Goal: Use online tool/utility: Utilize a website feature to perform a specific function

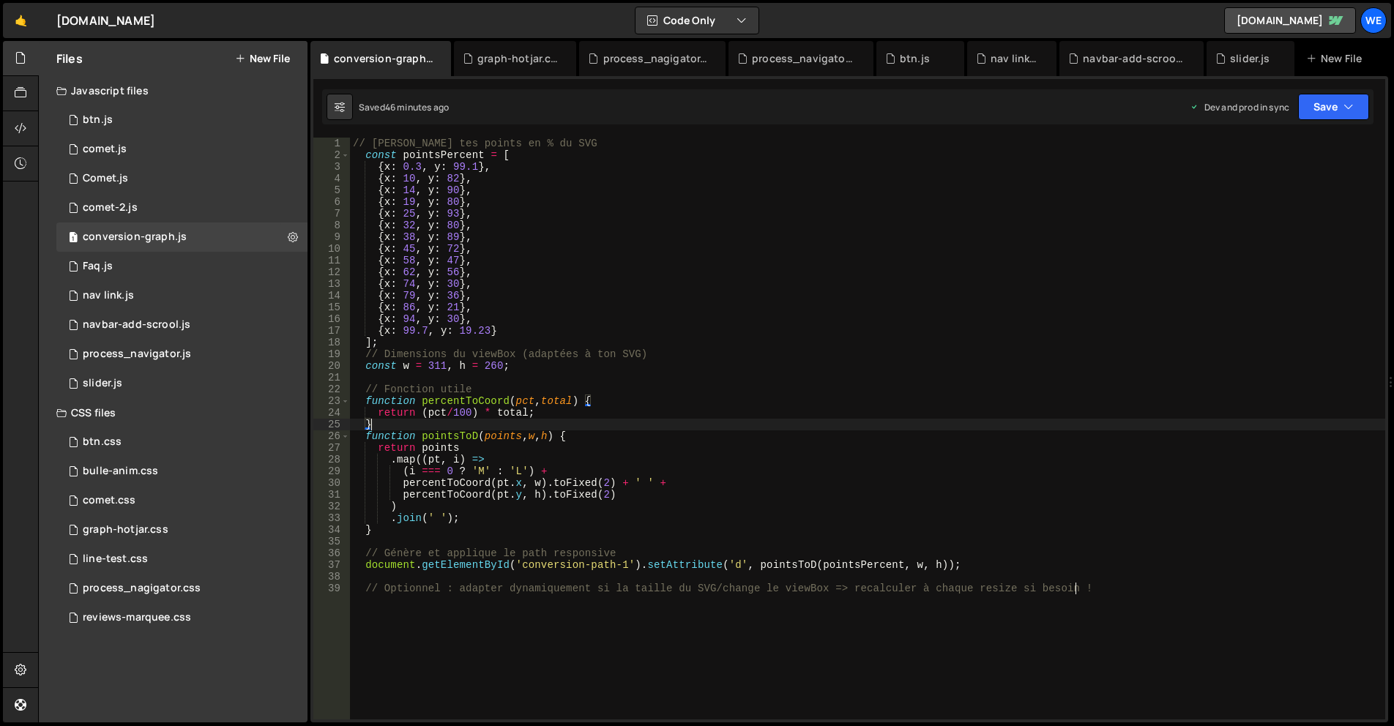
click at [644, 408] on div "// [PERSON_NAME] tes points en % du SVG const pointsPercent = [ { x : 0.3 , y :…" at bounding box center [867, 441] width 1035 height 606
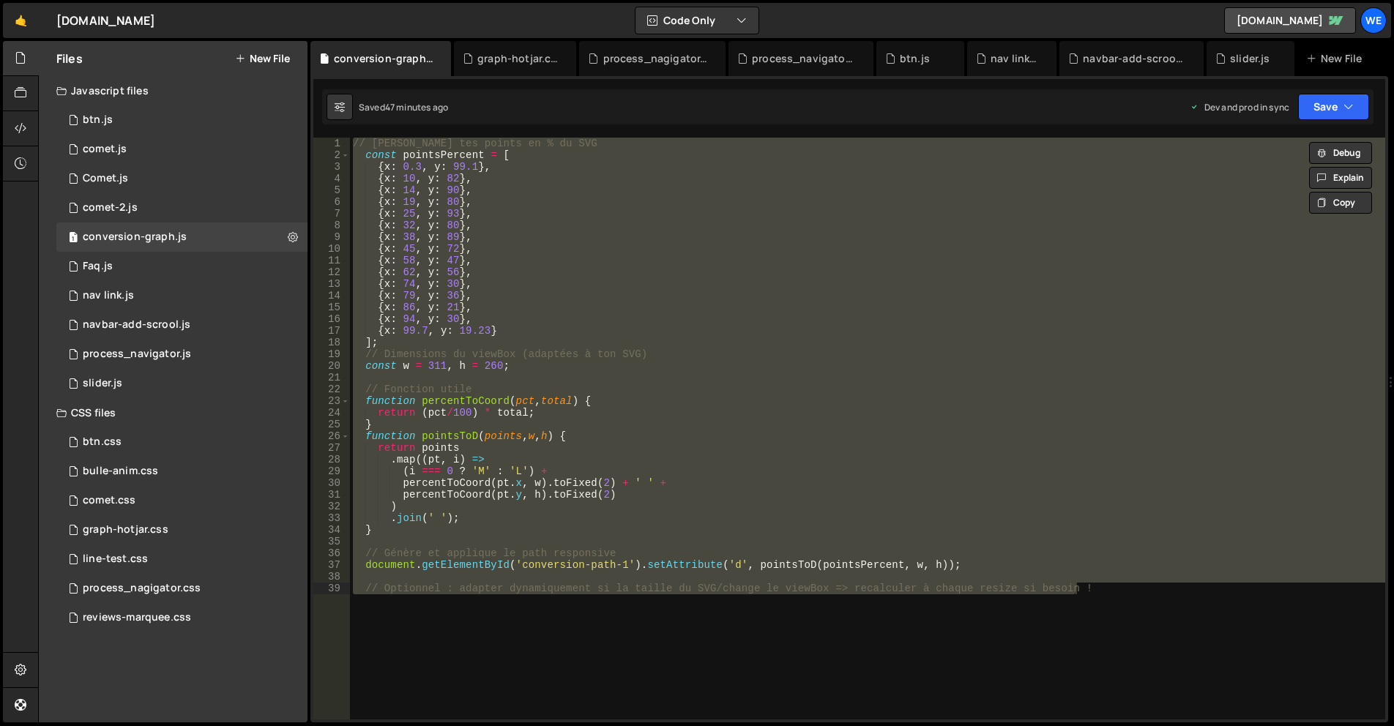
click at [641, 339] on div "// [PERSON_NAME] tes points en % du SVG const pointsPercent = [ { x : 0.3 , y :…" at bounding box center [867, 429] width 1035 height 582
type textarea "// Optionnel : adapter dynamiquement si la taille du SVG/change le viewBox => r…"
paste textarea
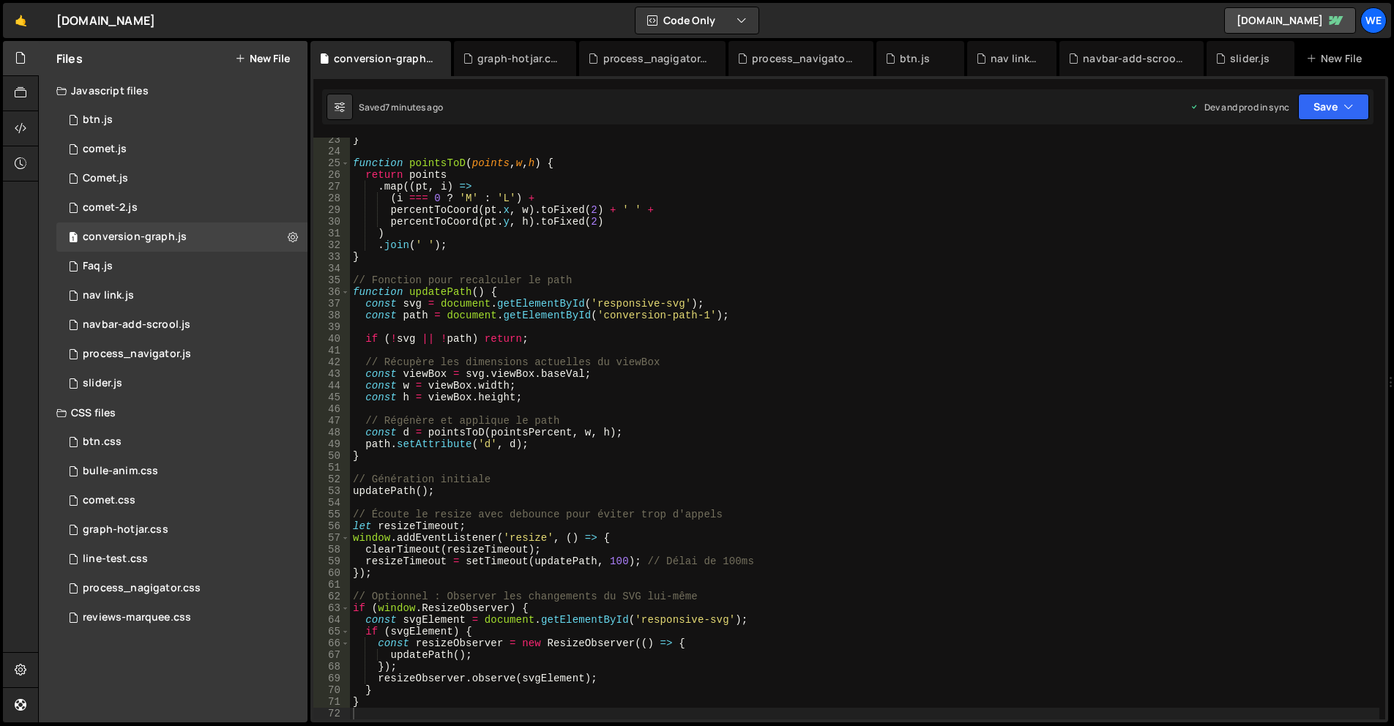
drag, startPoint x: 754, startPoint y: 470, endPoint x: 771, endPoint y: 465, distance: 17.6
click at [754, 469] on div "} function pointsToD ( points , w , h ) { return points . map (( pt , i ) => ( …" at bounding box center [864, 437] width 1029 height 606
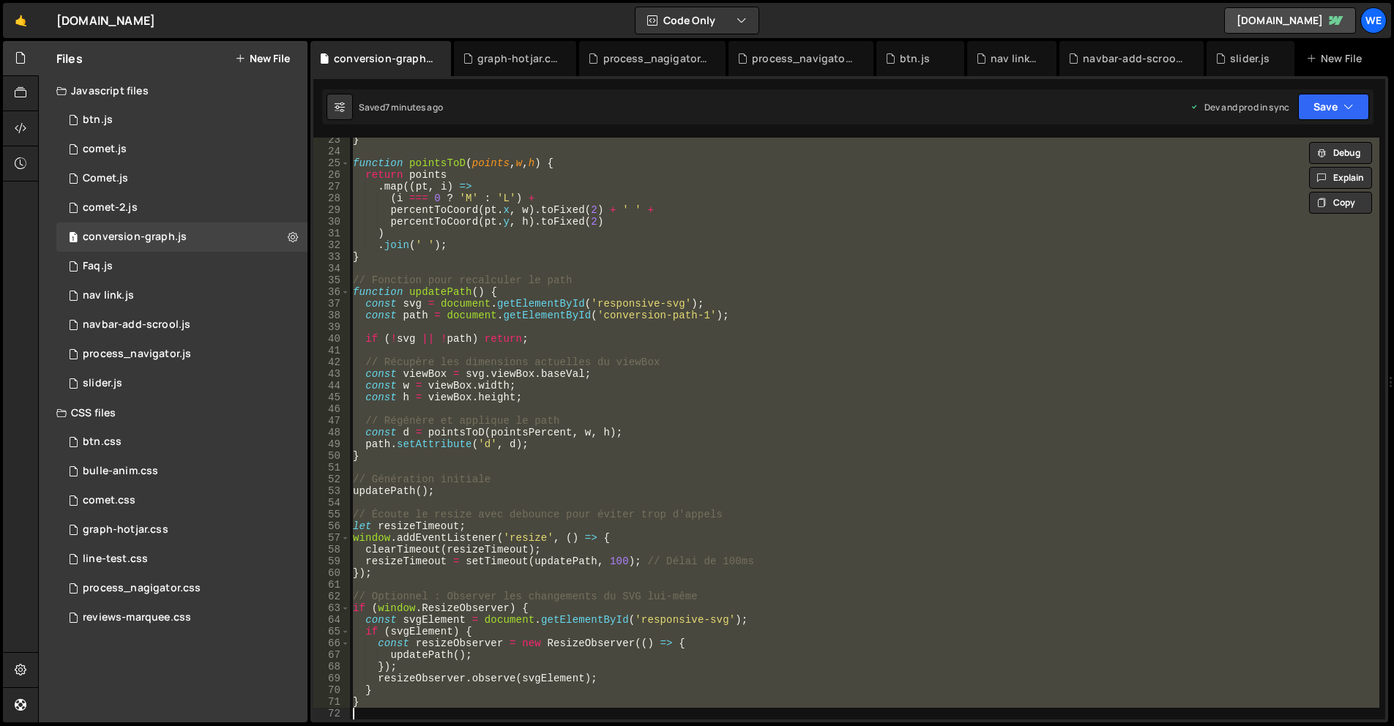
paste textarea ");"
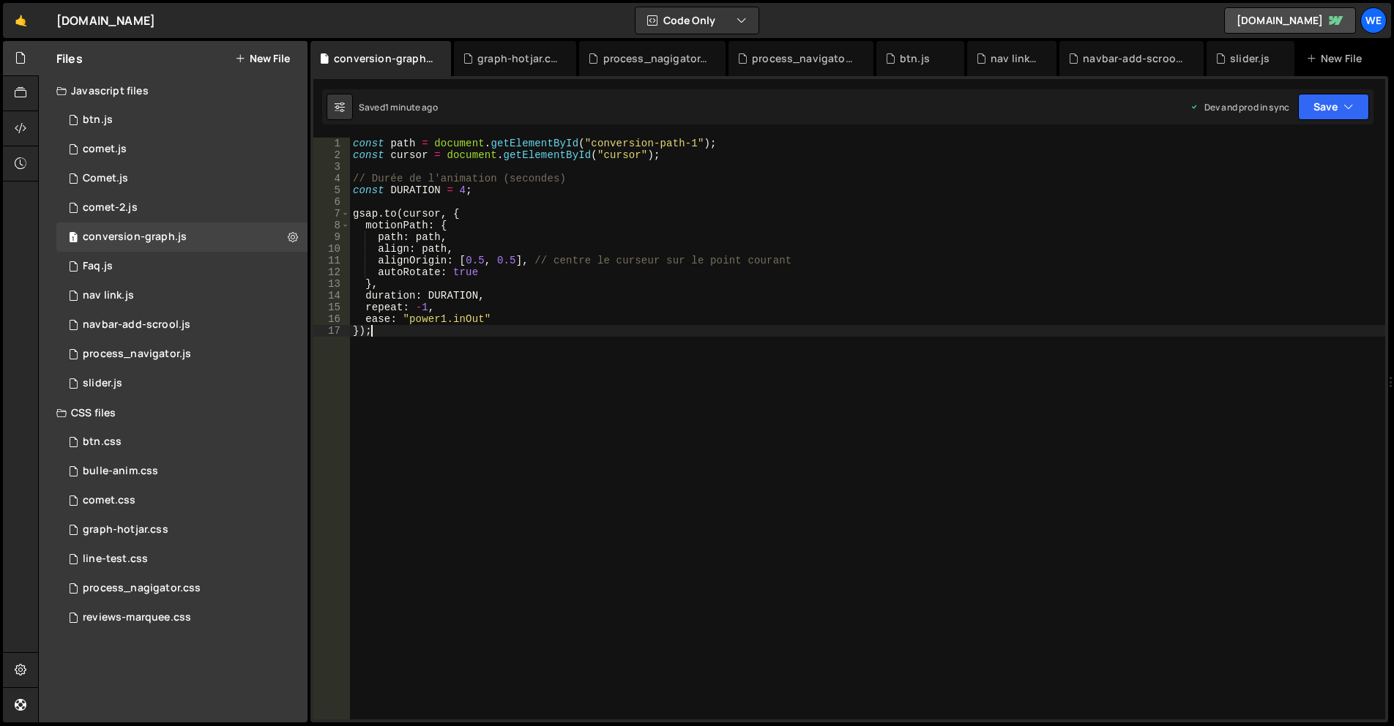
type textarea "ease: "power1.inOut" });"
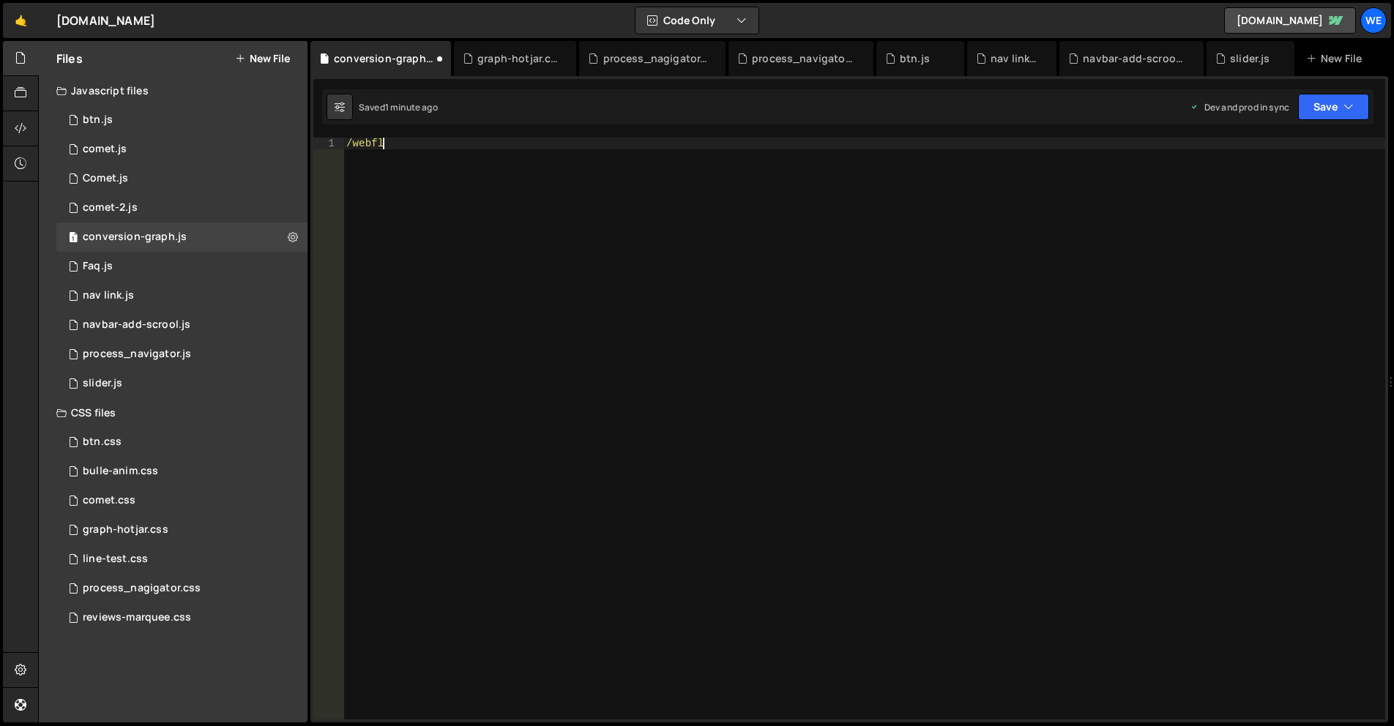
scroll to position [0, 2]
type textarea "/"
type textarea "});"
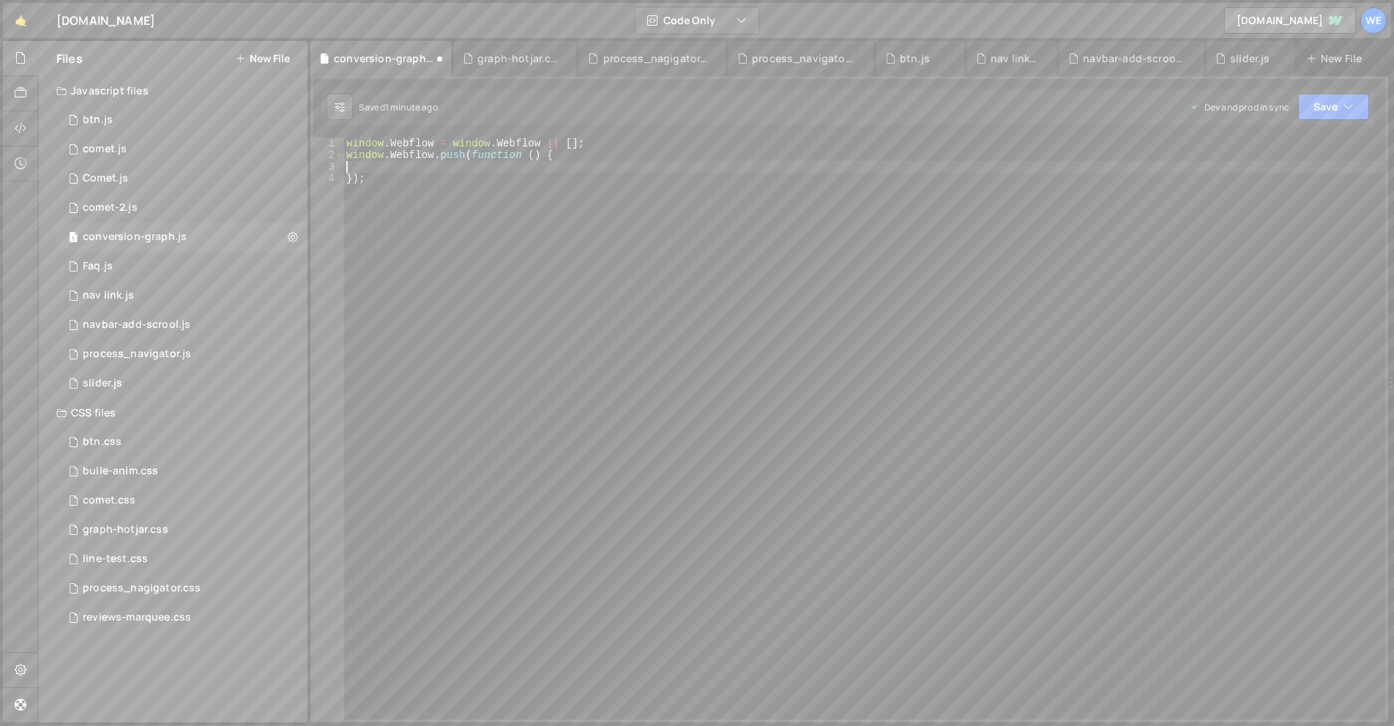
paste textarea "});"
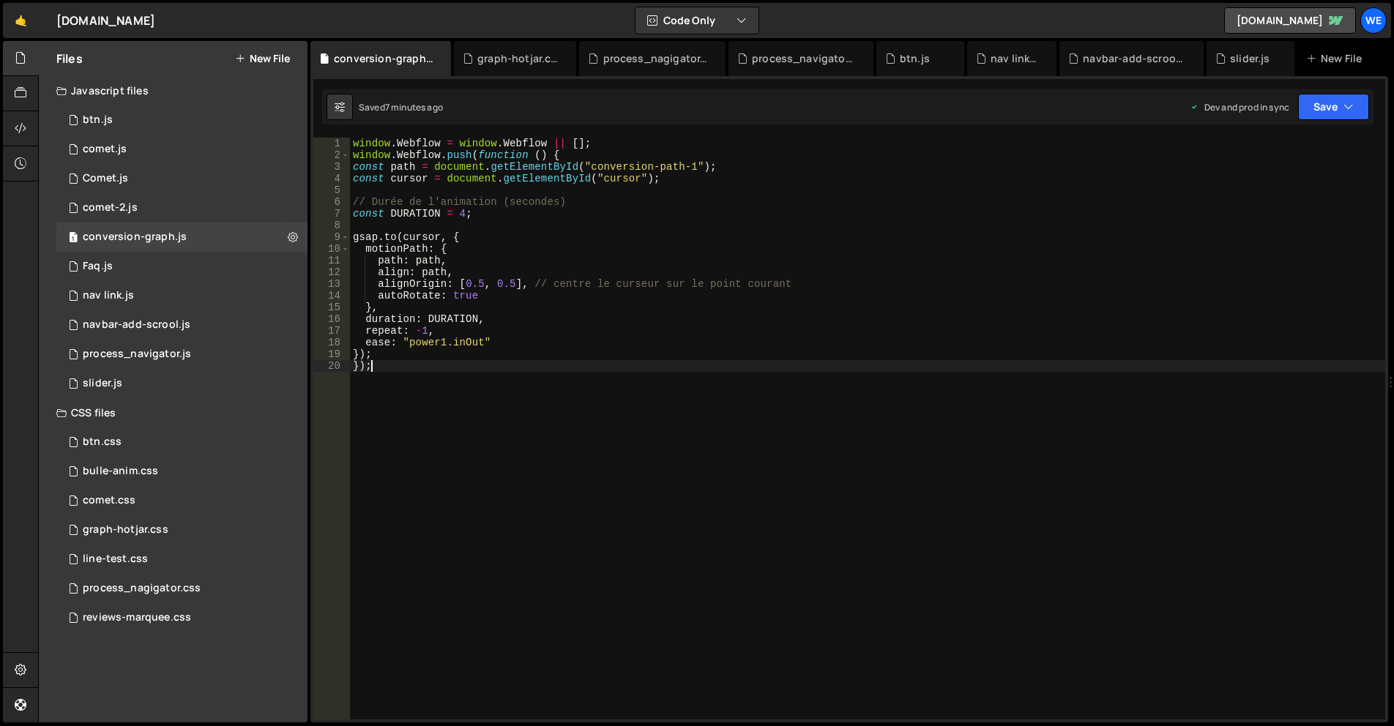
click at [520, 369] on div "window . Webflow = window . Webflow || [ ] ; window . Webflow . push ( function…" at bounding box center [867, 441] width 1035 height 606
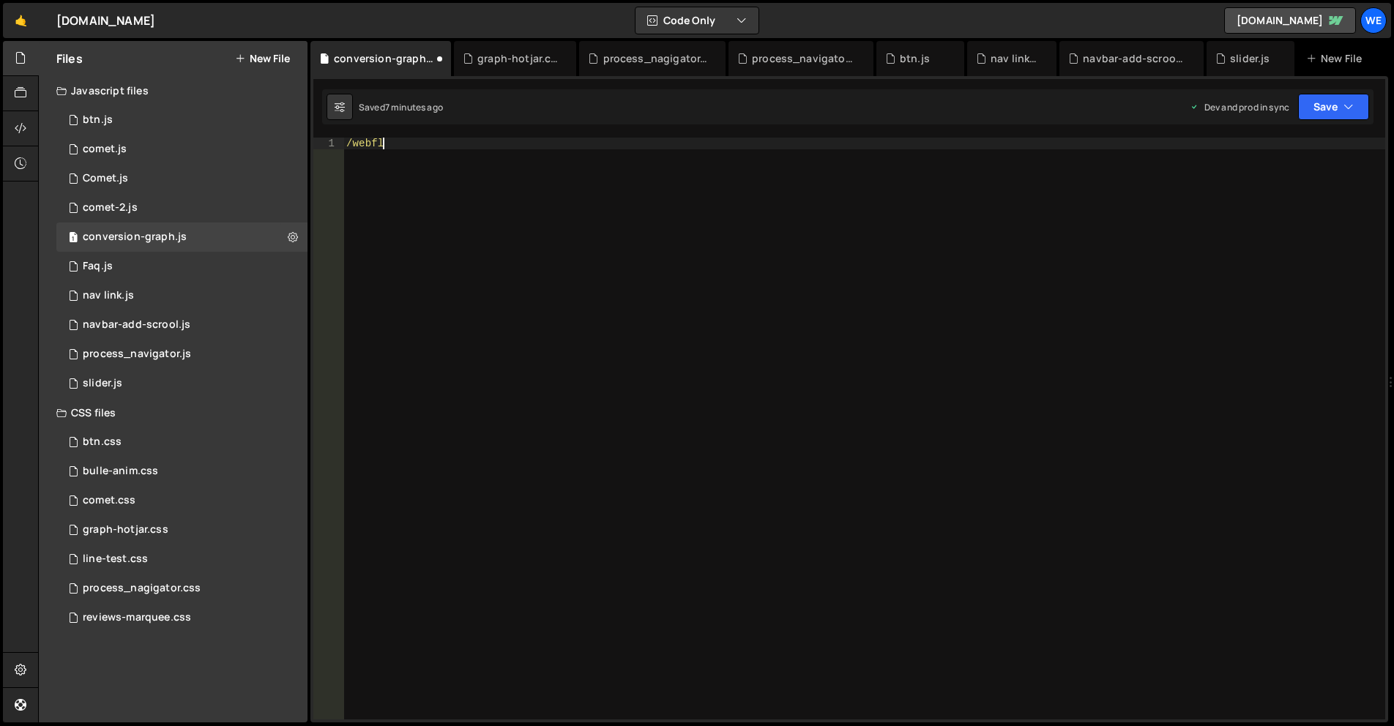
type textarea "/"
type textarea "});"
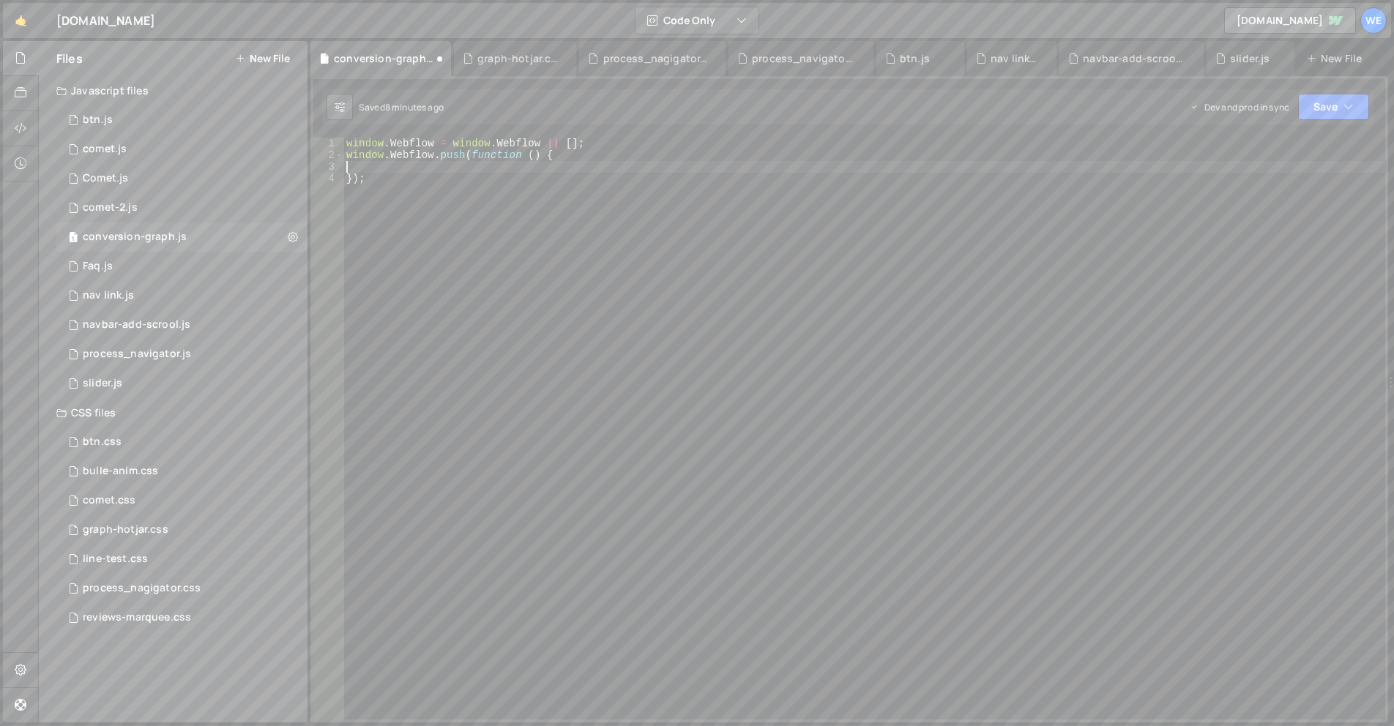
paste textarea "});"
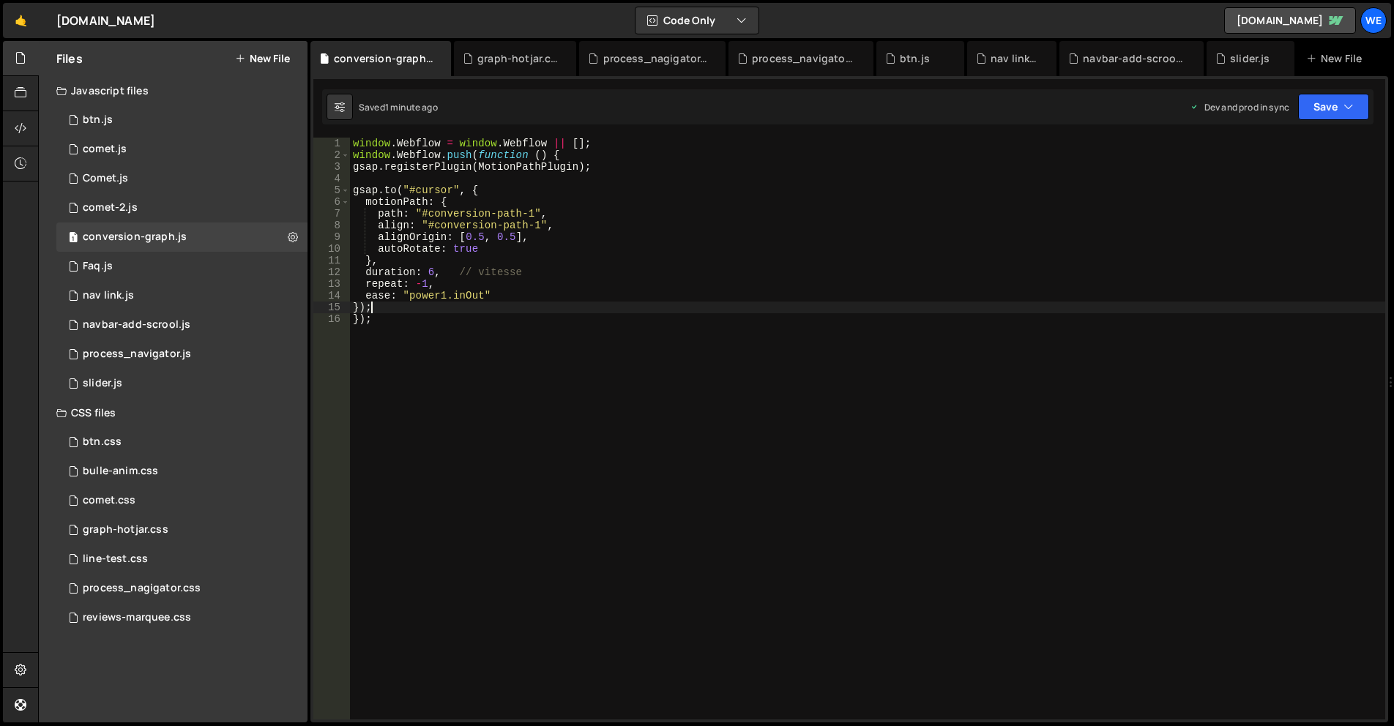
click at [585, 362] on div "window . Webflow = window . Webflow || [ ] ; window . Webflow . push ( function…" at bounding box center [867, 441] width 1035 height 606
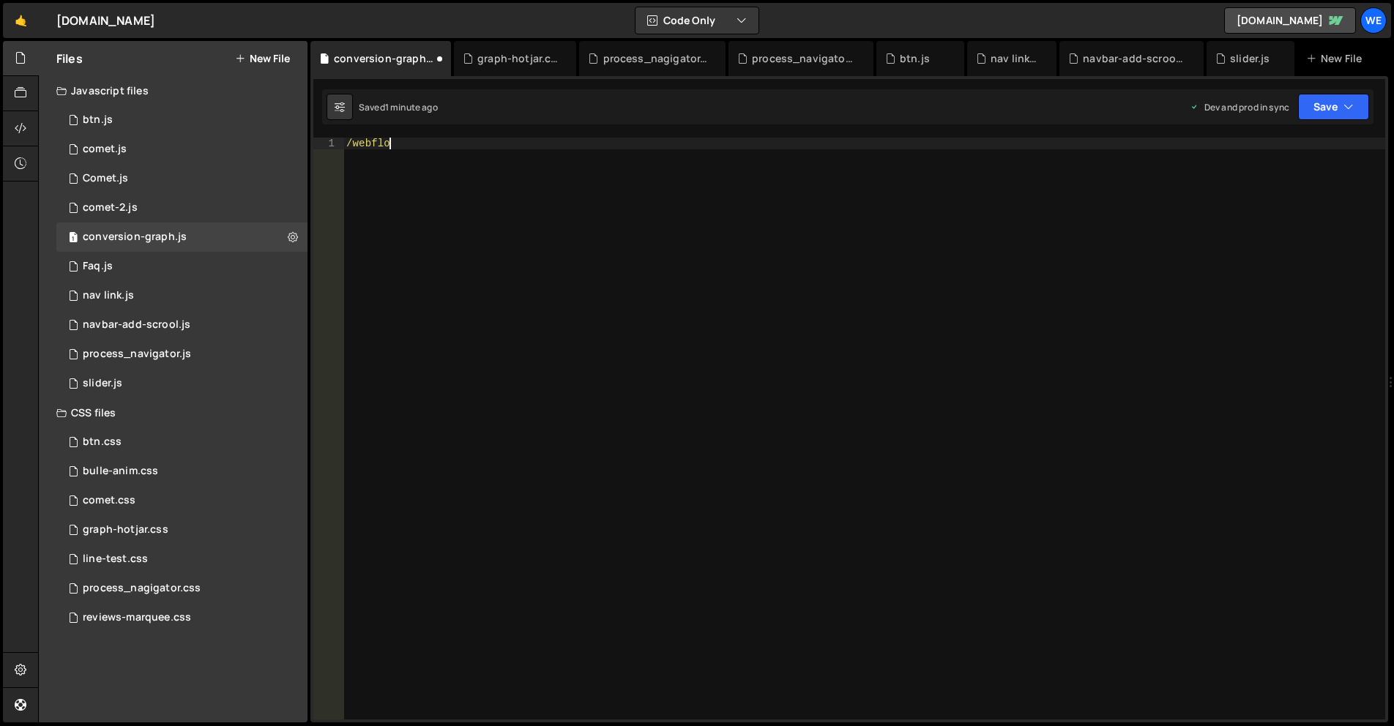
scroll to position [0, 2]
type textarea "/"
type textarea "});"
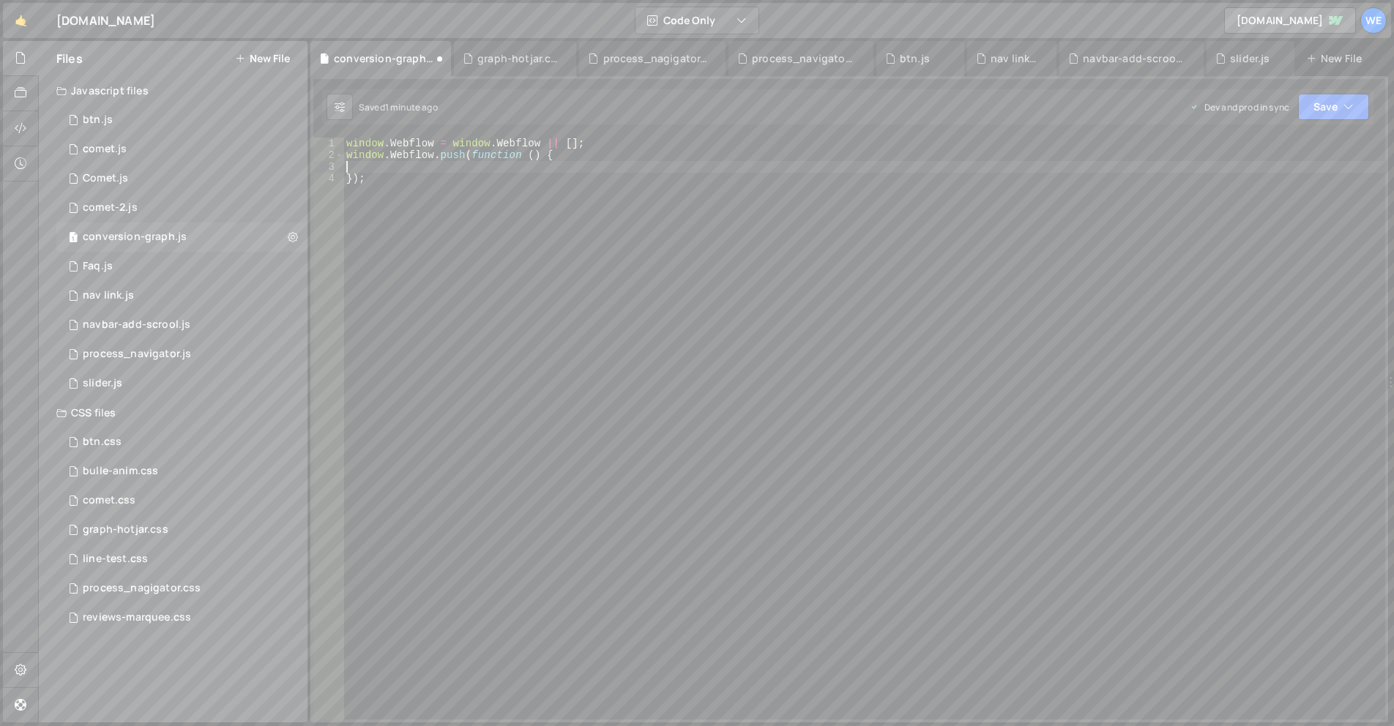
paste textarea "});"
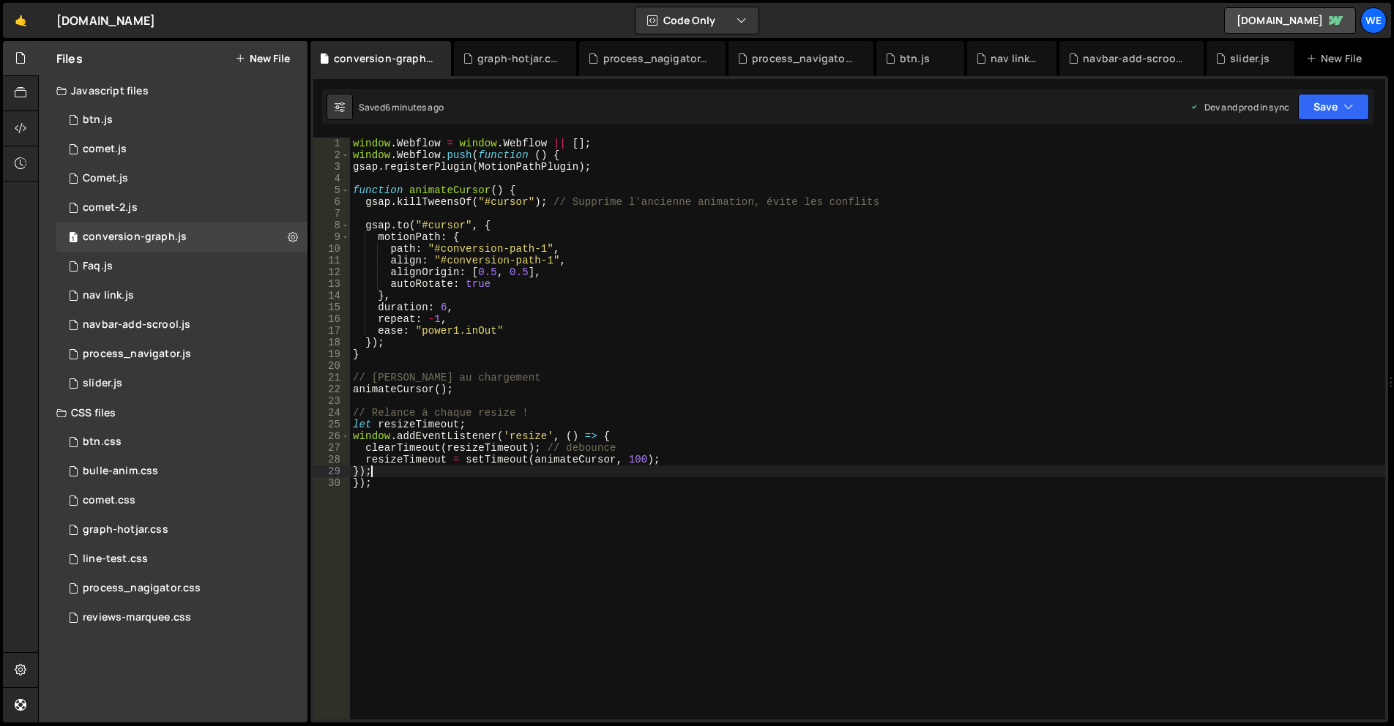
click at [692, 332] on div "window . Webflow = window . Webflow || [ ] ; window . Webflow . push ( function…" at bounding box center [867, 441] width 1035 height 606
type textarea "}); });"
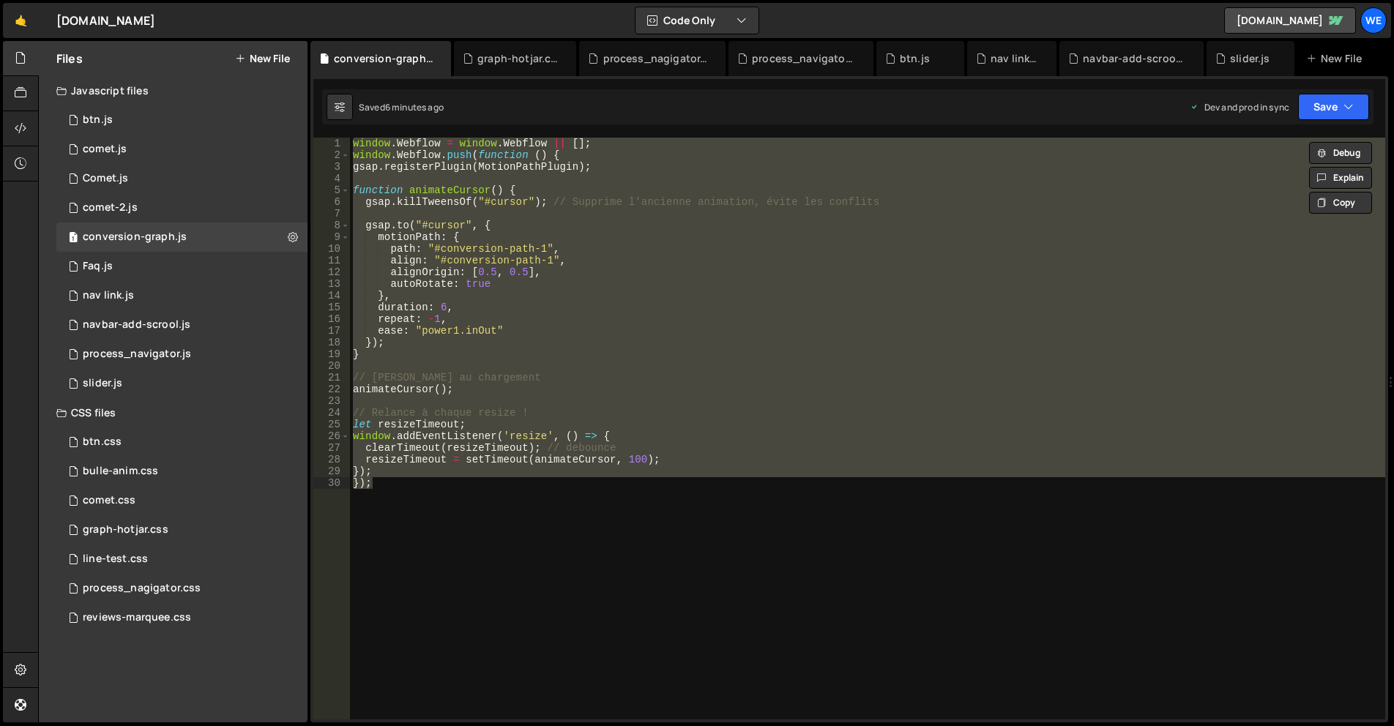
click at [461, 366] on div "window . Webflow = window . Webflow || [ ] ; window . Webflow . push ( function…" at bounding box center [867, 429] width 1035 height 582
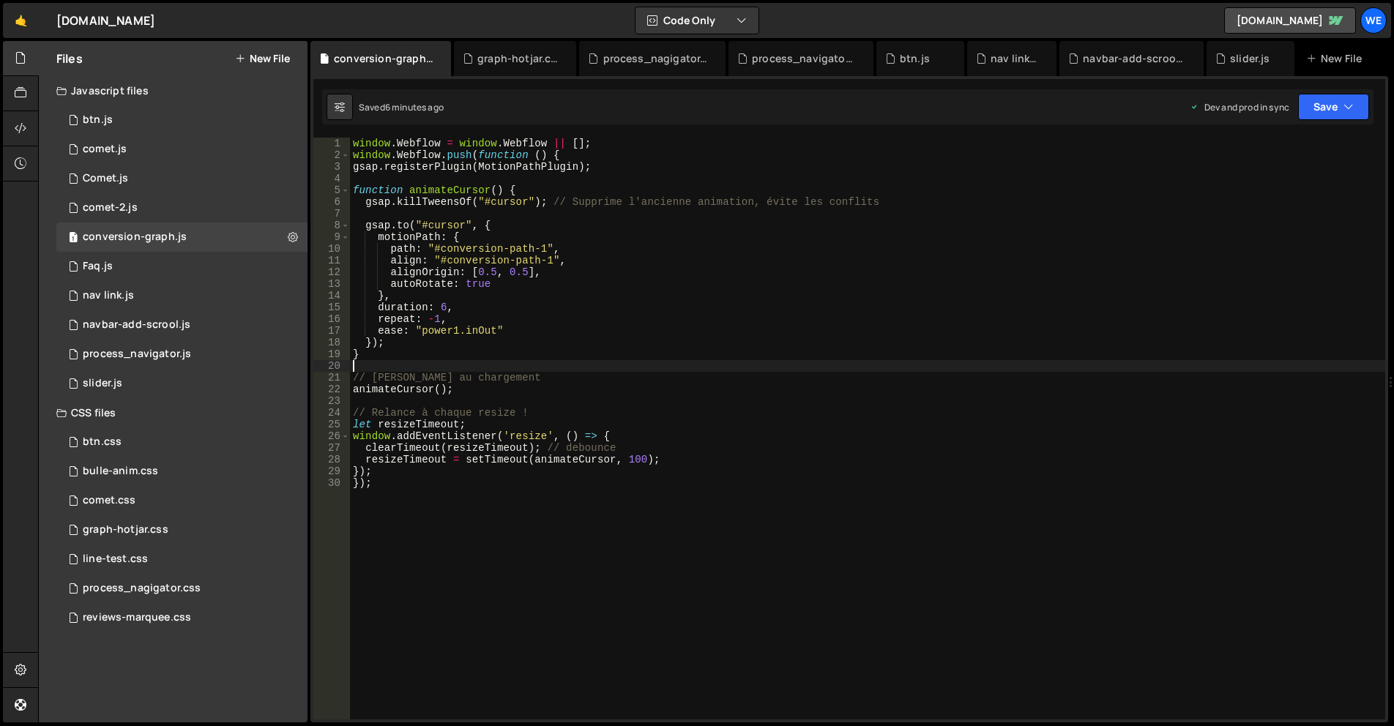
type textarea "}); });"
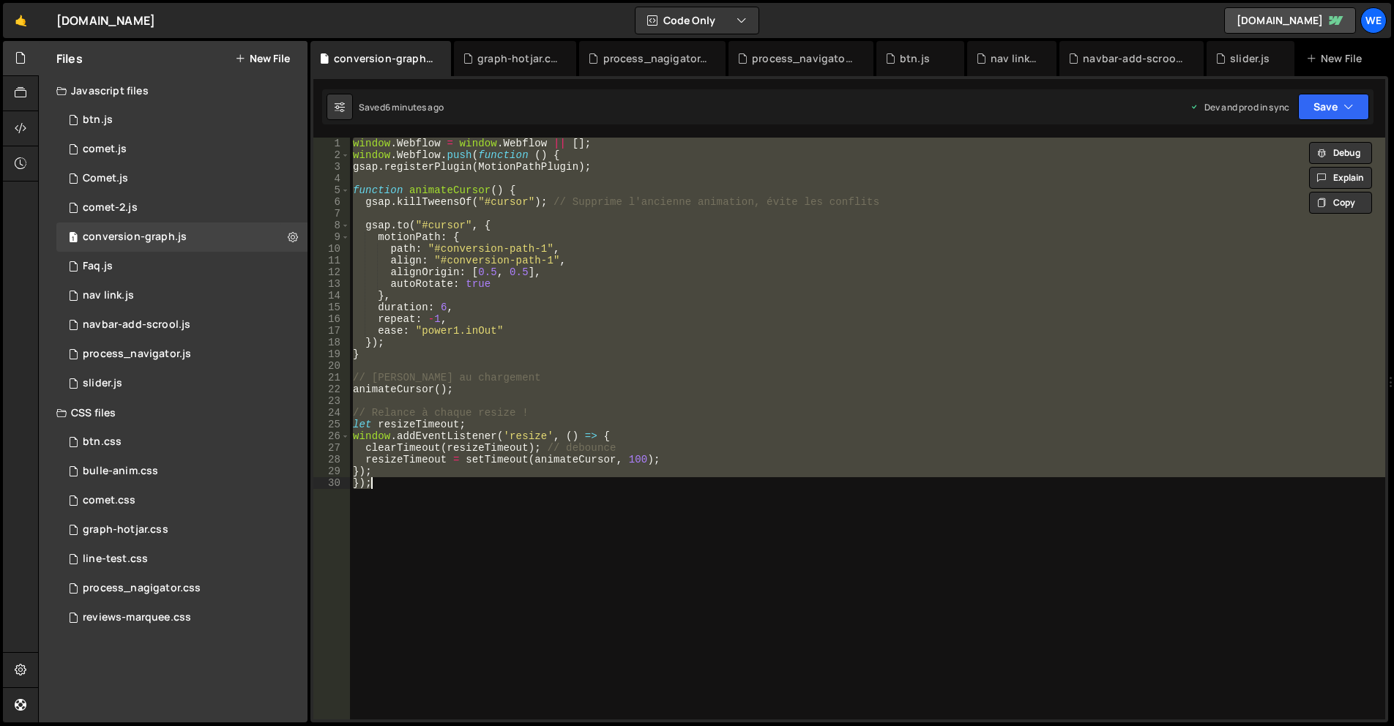
paste textarea
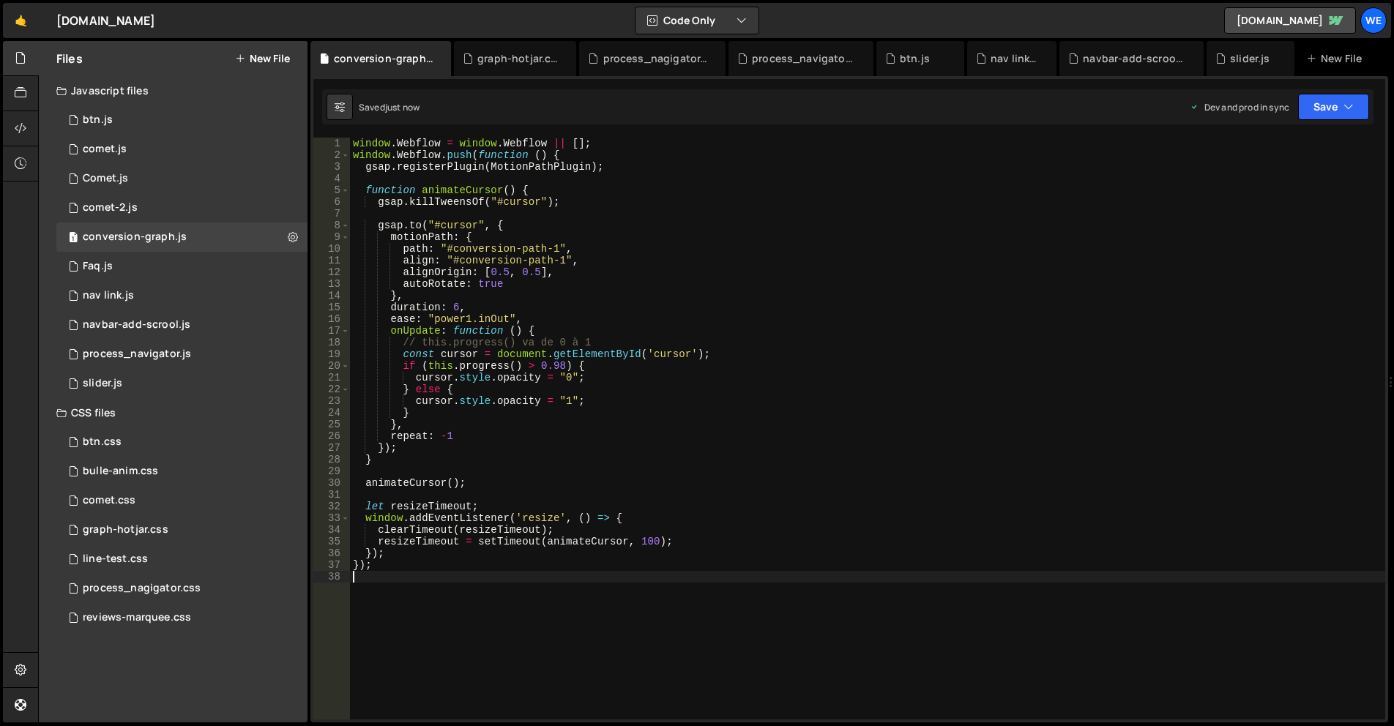
click at [1008, 376] on div "window . Webflow = window . Webflow || [ ] ; window . Webflow . push ( function…" at bounding box center [867, 441] width 1035 height 606
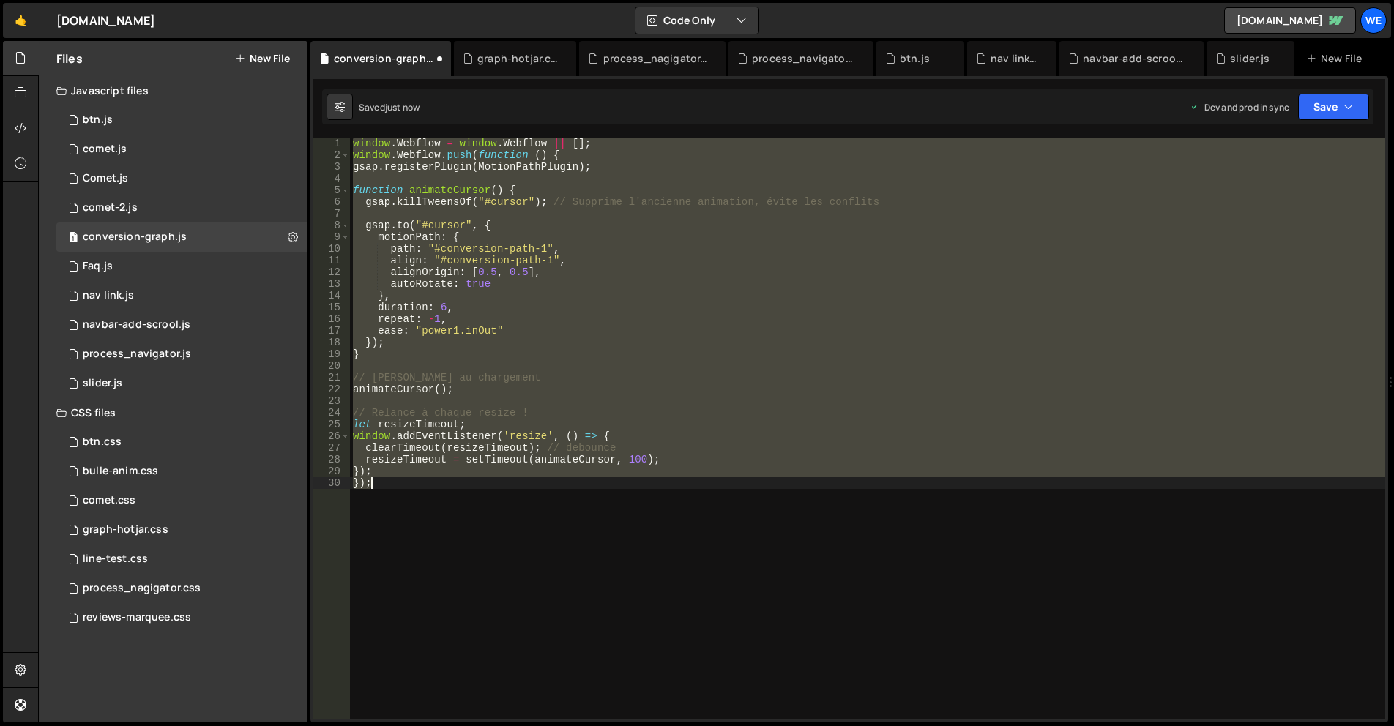
type textarea "}); });"
click at [865, 363] on div "window . Webflow = window . Webflow || [ ] ; window . Webflow . push ( function…" at bounding box center [867, 429] width 1035 height 582
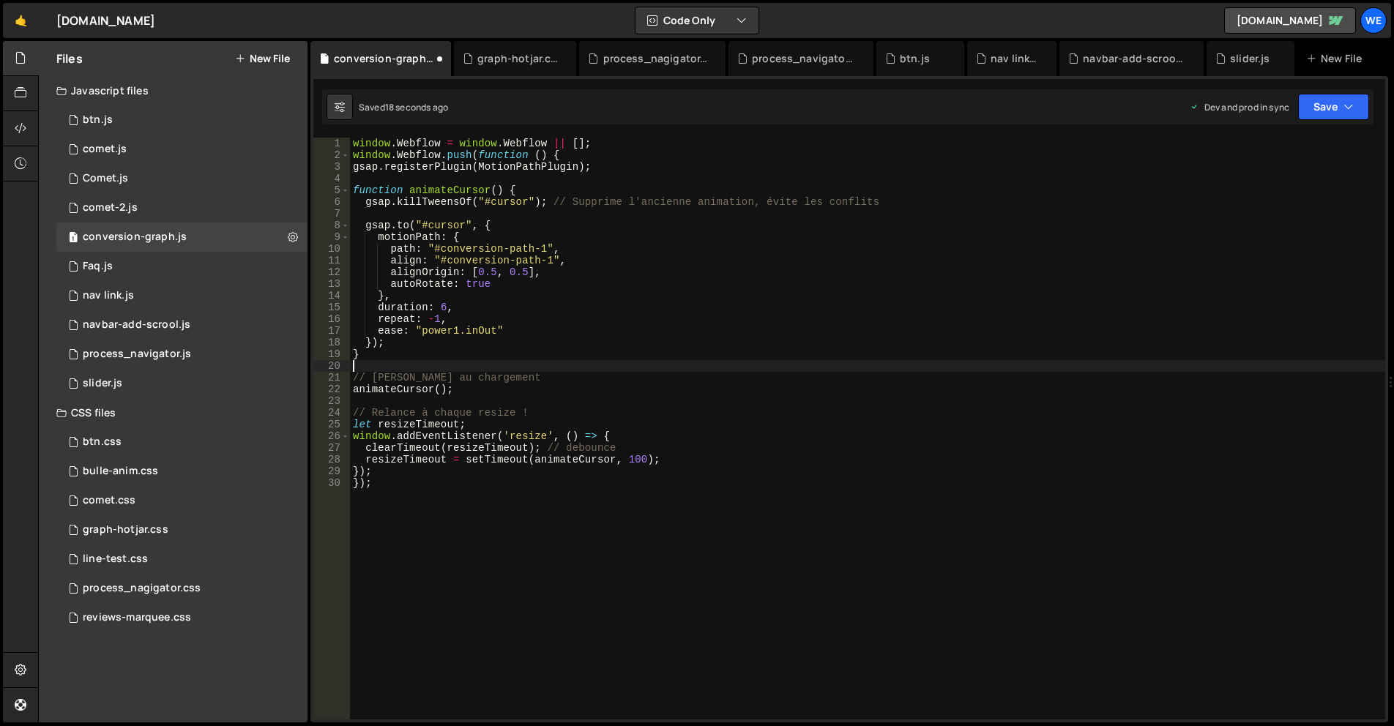
type textarea "}); });"
